Goal: Transaction & Acquisition: Subscribe to service/newsletter

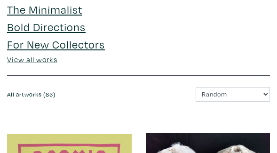
scroll to position [490, 0]
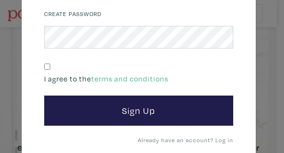
scroll to position [186, 0]
